Goal: Check status: Check status

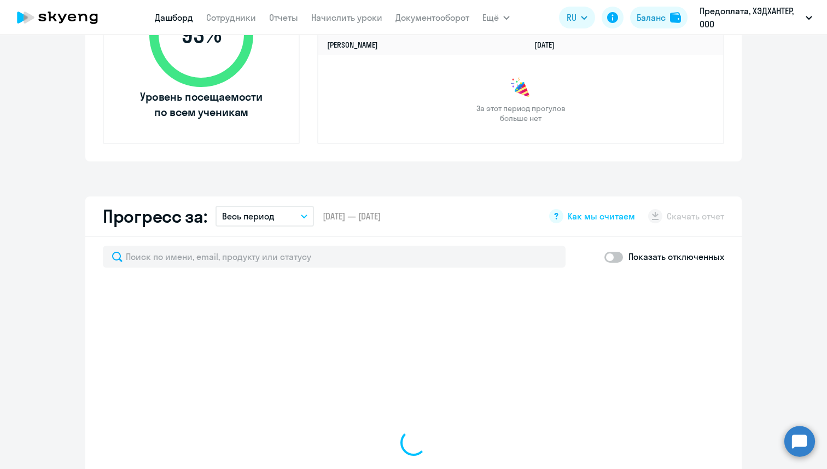
scroll to position [473, 0]
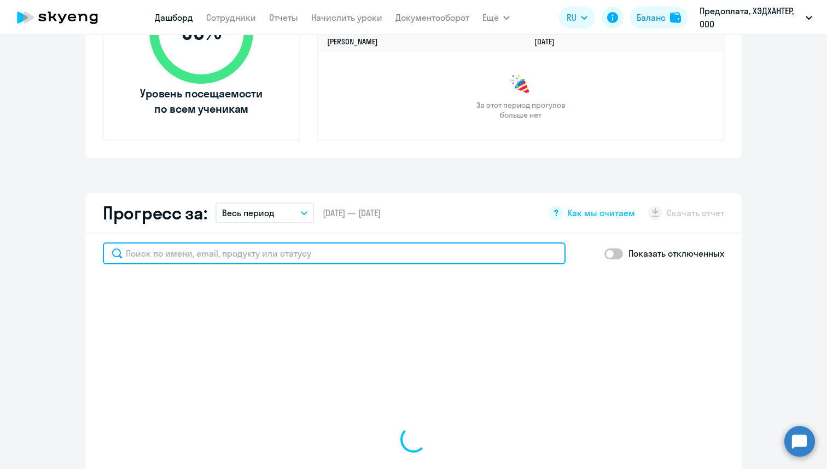
click at [291, 259] on input "text" at bounding box center [334, 253] width 463 height 22
type input "[PERSON_NAME]"
select select "30"
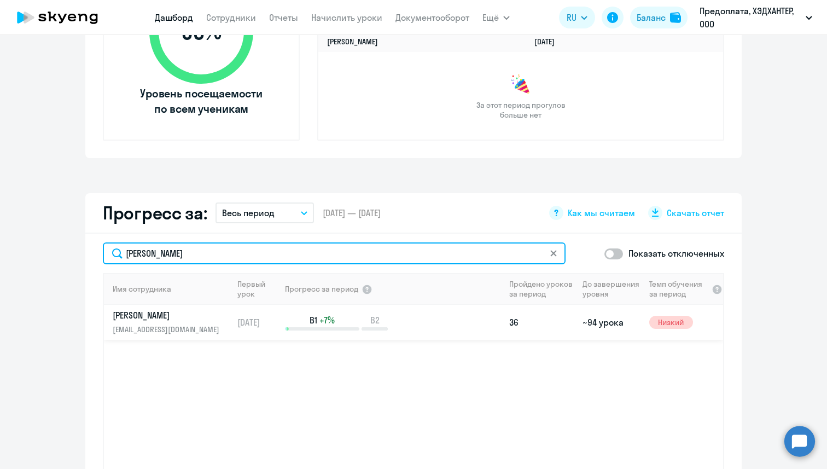
type input "[PERSON_NAME]"
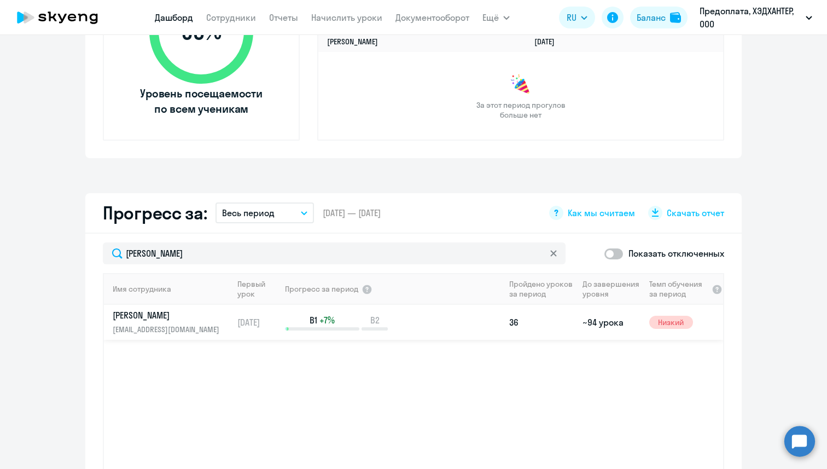
click at [448, 326] on div "B1 +7% B2" at bounding box center [394, 322] width 219 height 16
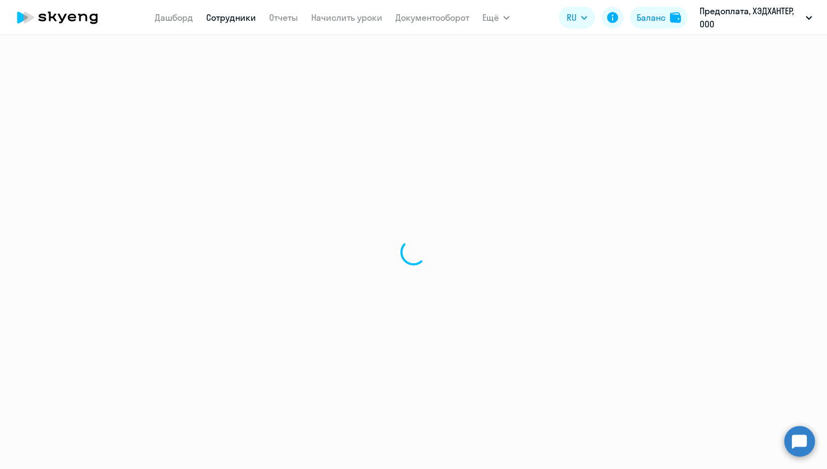
select select "english"
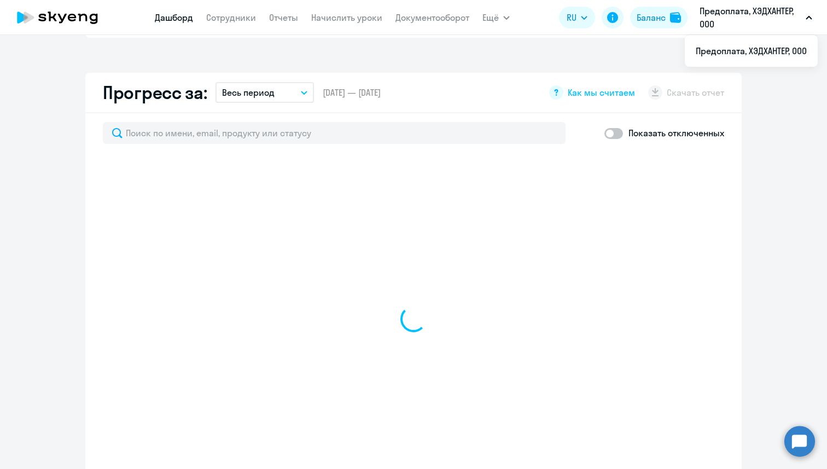
scroll to position [610, 0]
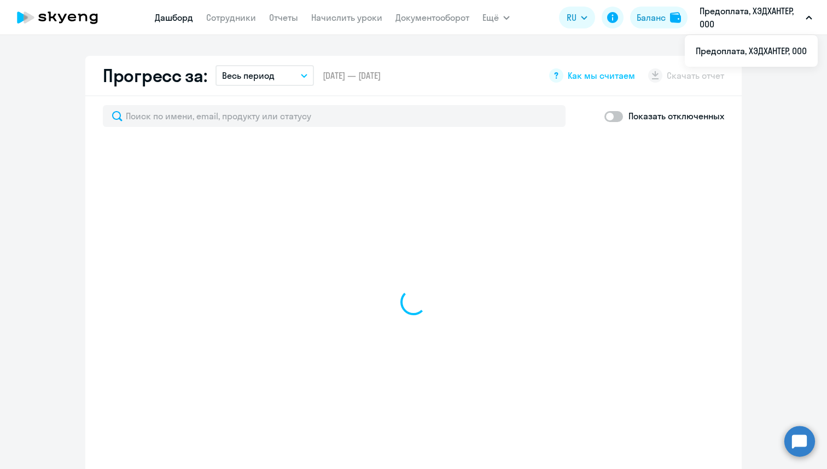
select select "30"
